Goal: Transaction & Acquisition: Subscribe to service/newsletter

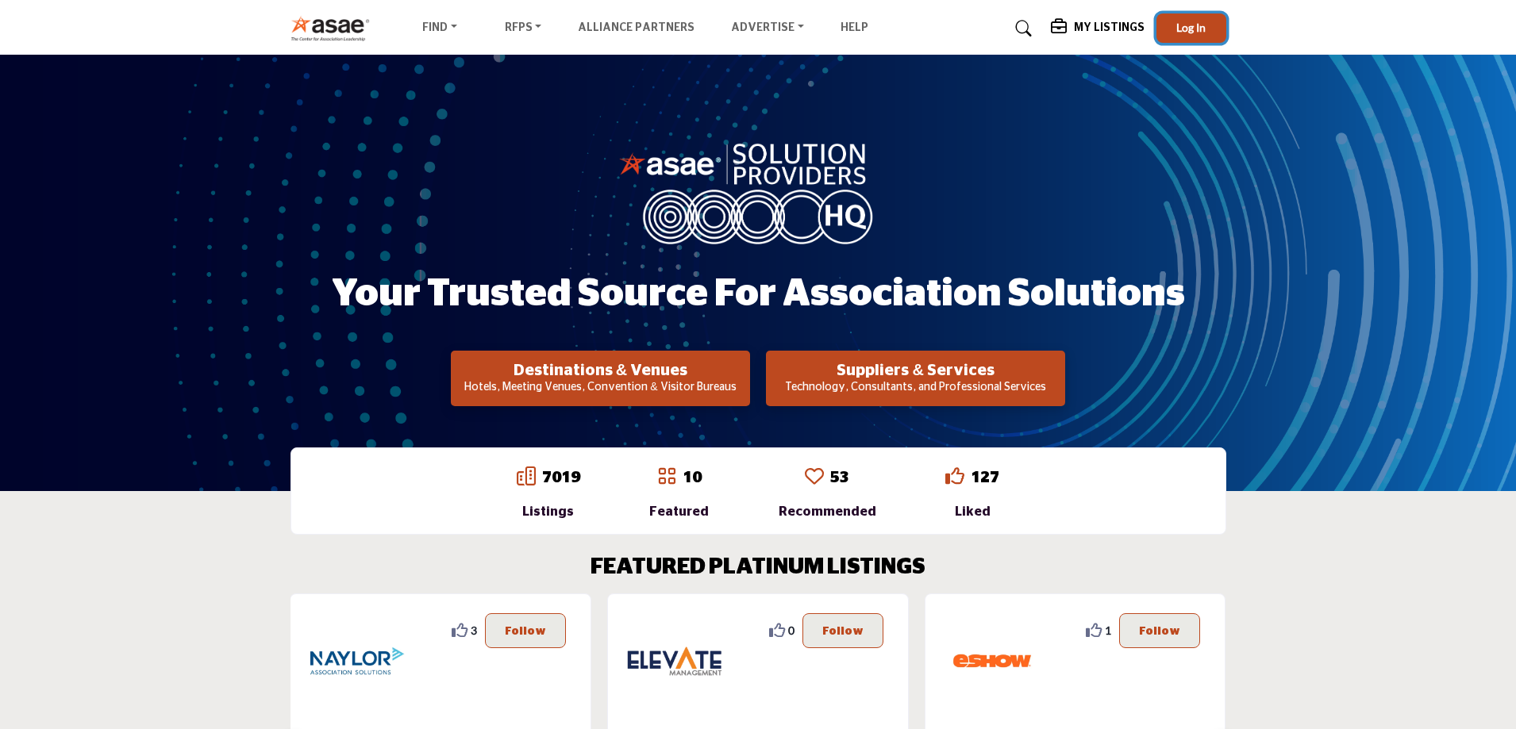
click at [1180, 24] on span "Log In" at bounding box center [1190, 27] width 29 height 13
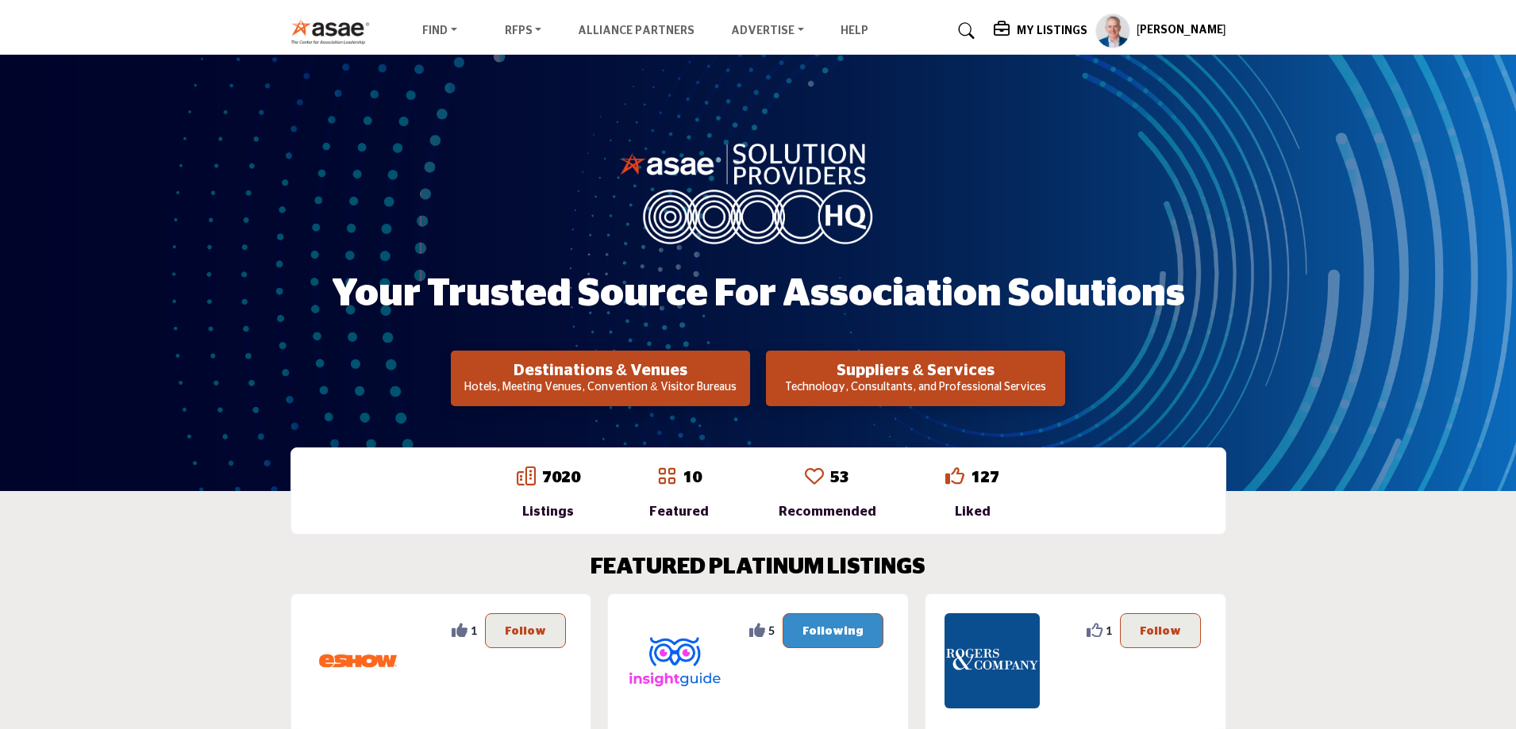
click at [1053, 32] on h5 "My Listings" at bounding box center [1052, 31] width 71 height 14
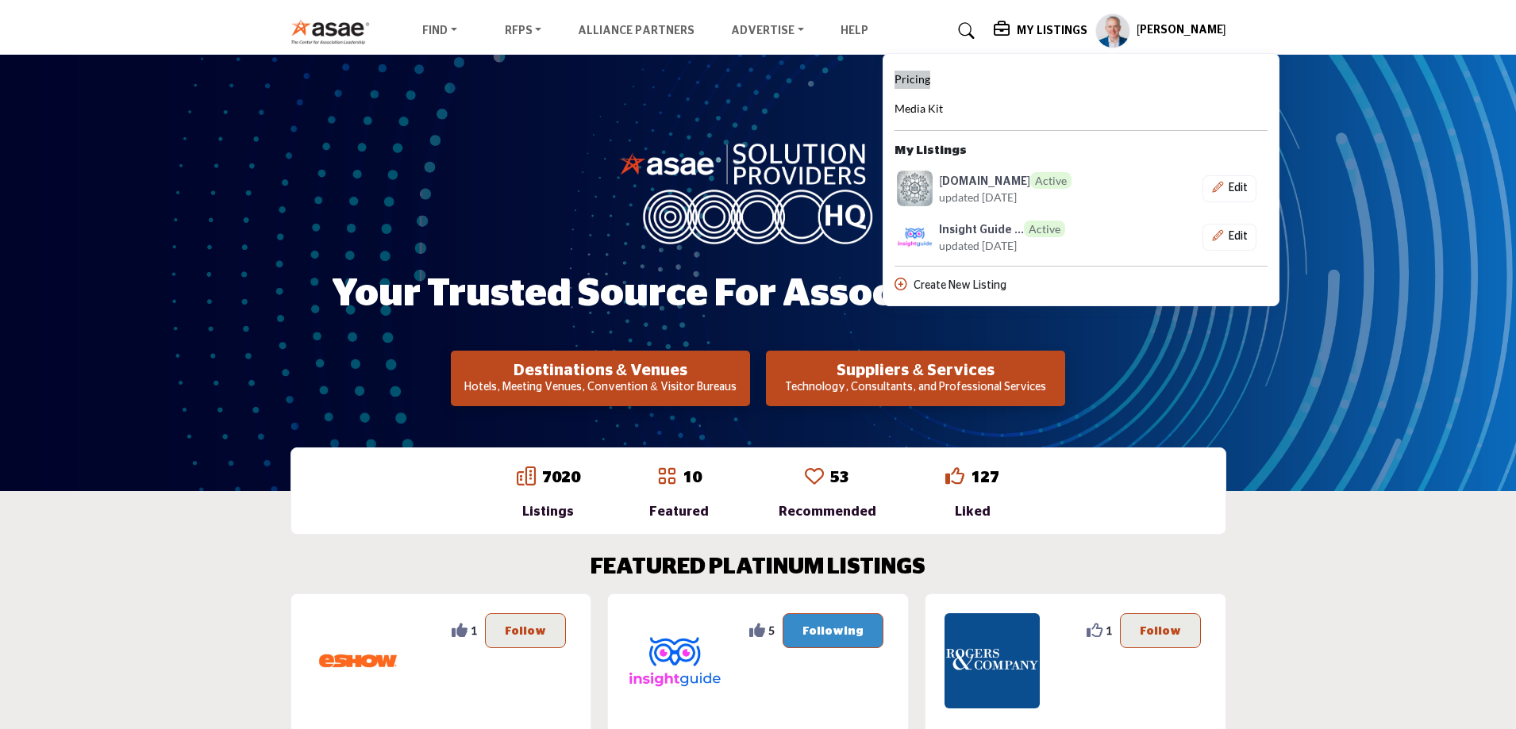
click at [926, 75] on span "Pricing" at bounding box center [913, 78] width 36 height 13
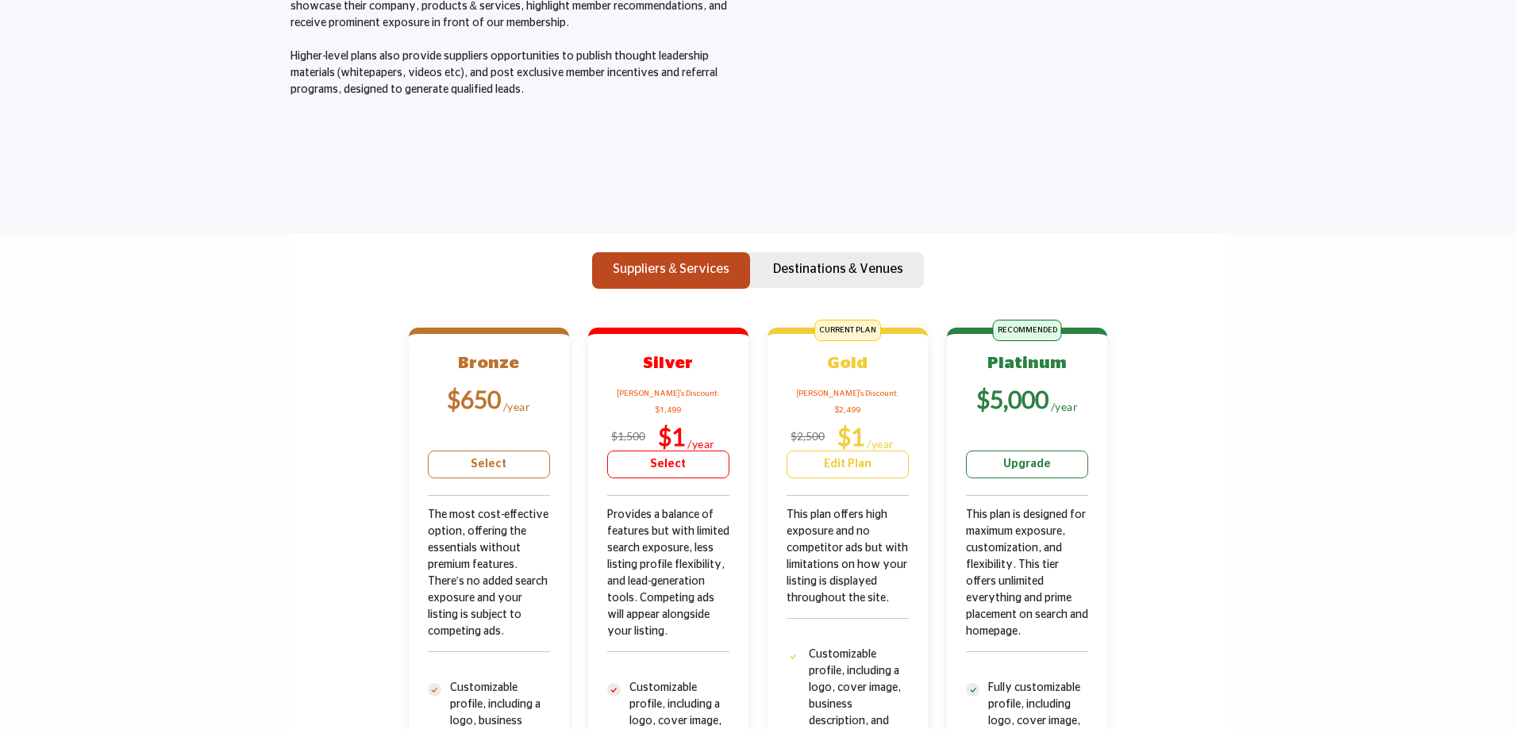
scroll to position [239, 0]
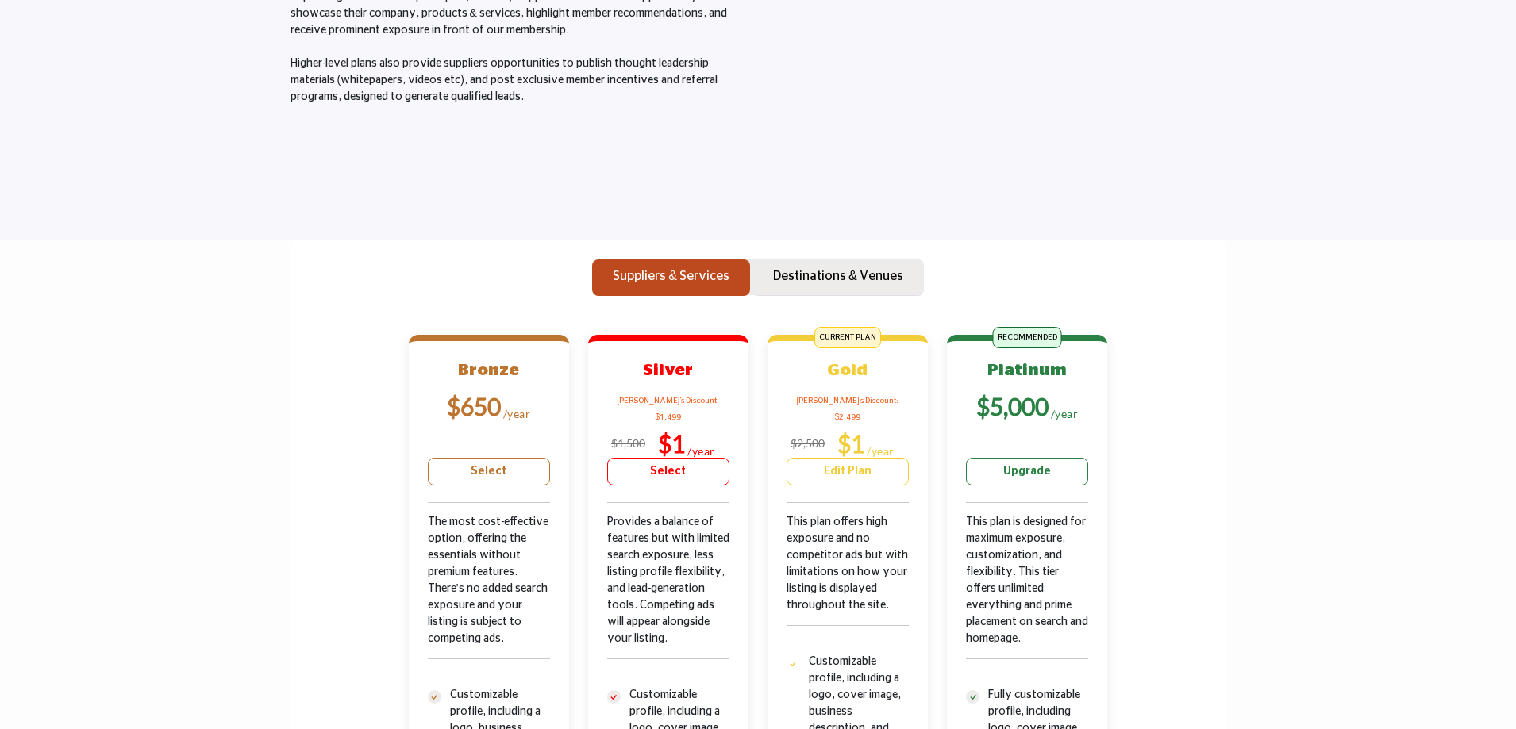
click at [803, 272] on p "Destinations & Venues" at bounding box center [838, 276] width 130 height 19
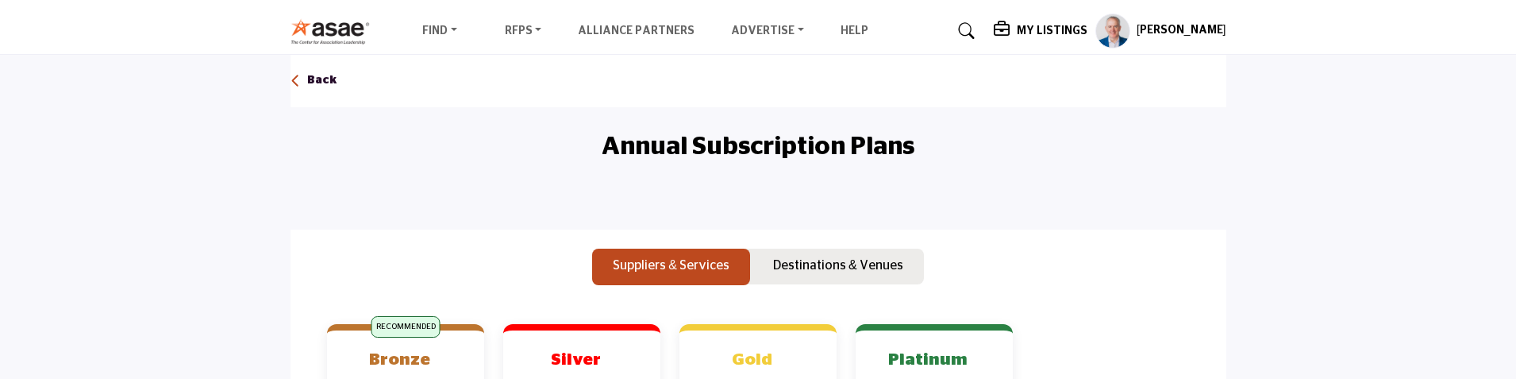
scroll to position [159, 0]
